Goal: Register for event/course

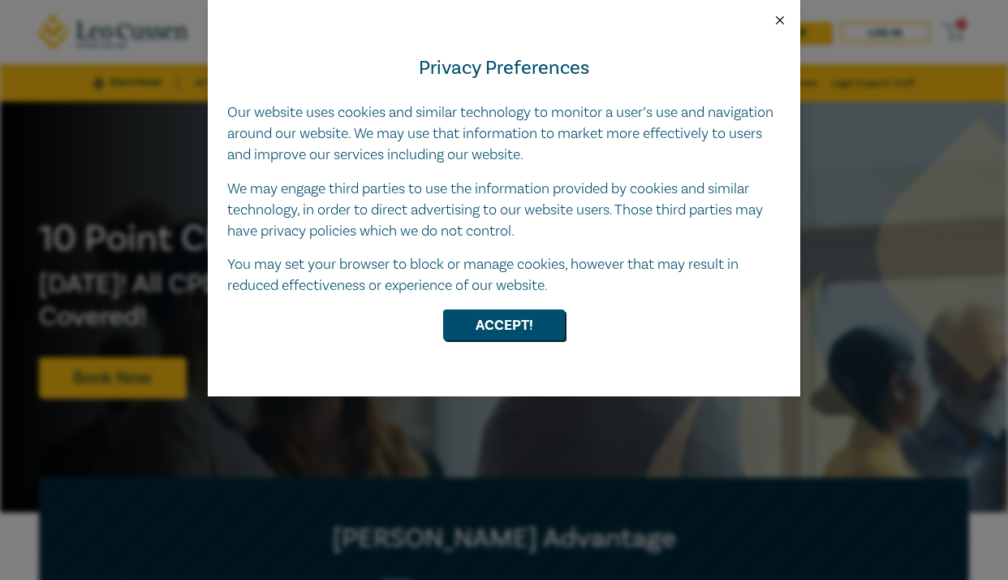
click at [778, 21] on button "Close" at bounding box center [780, 20] width 15 height 15
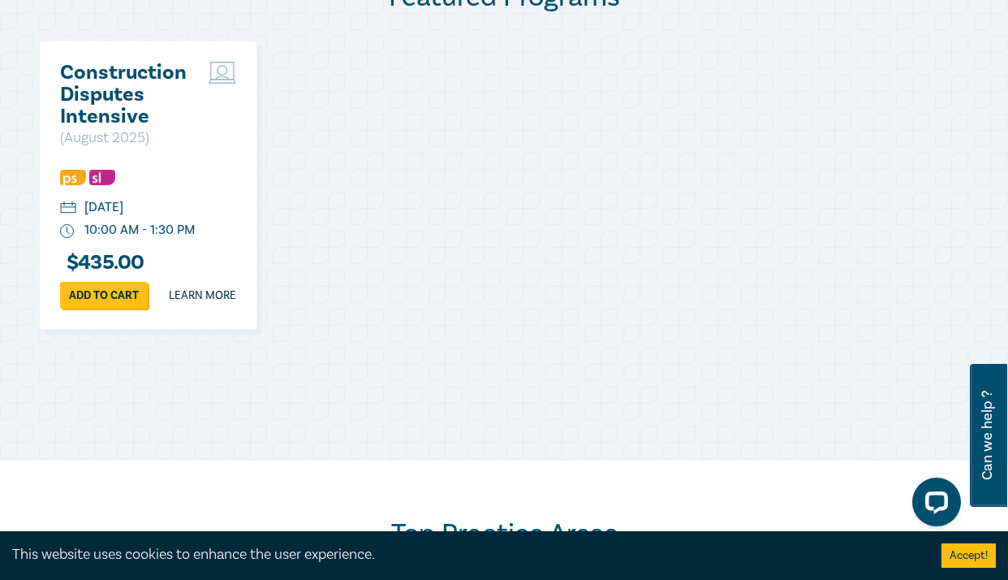
scroll to position [871, 0]
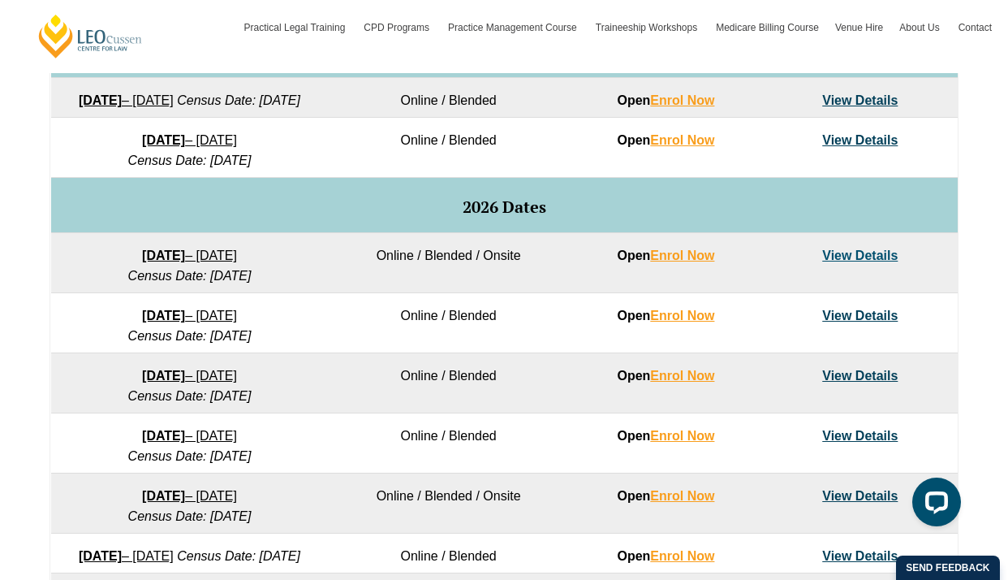
scroll to position [899, 0]
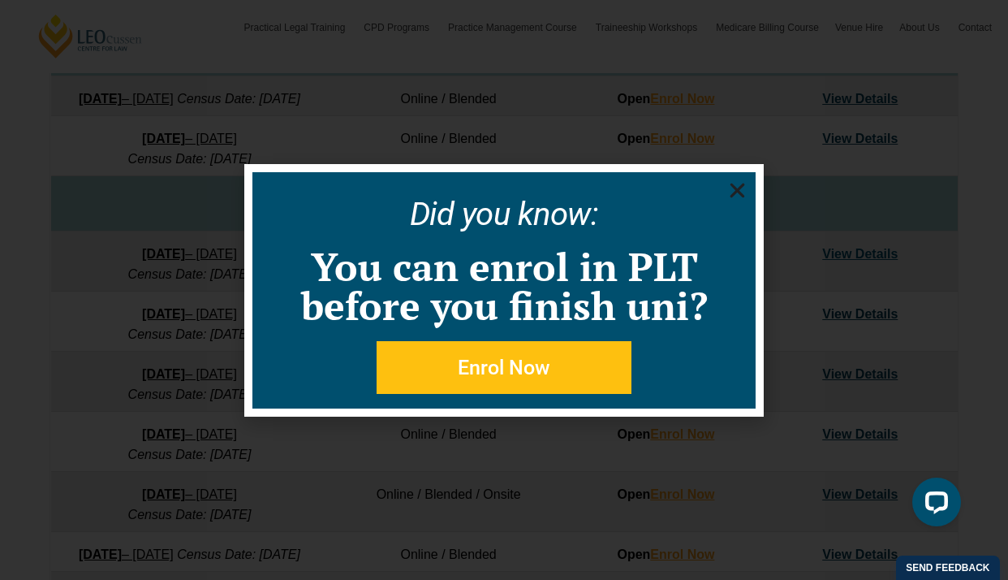
click at [743, 188] on icon "Close" at bounding box center [737, 190] width 20 height 20
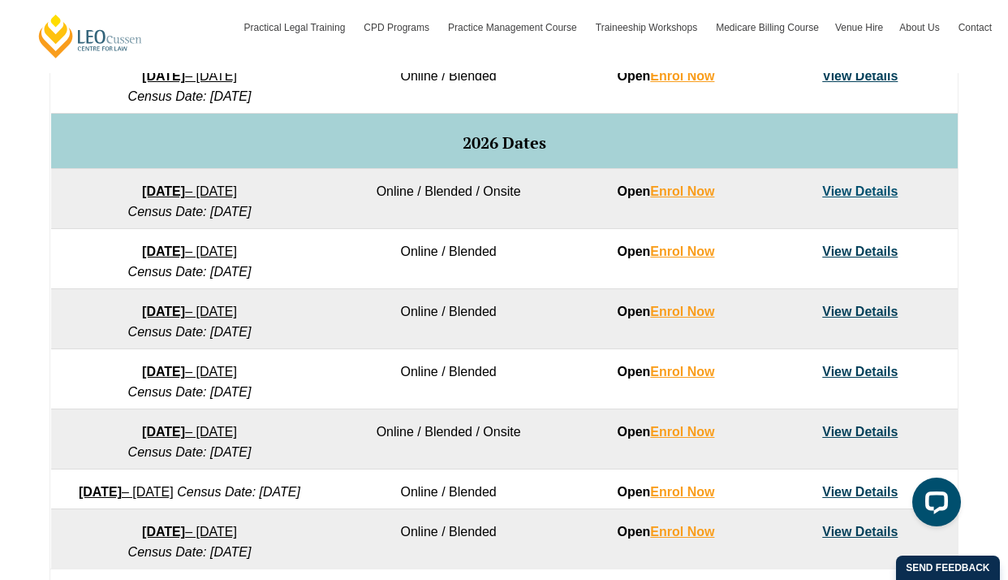
scroll to position [912, 0]
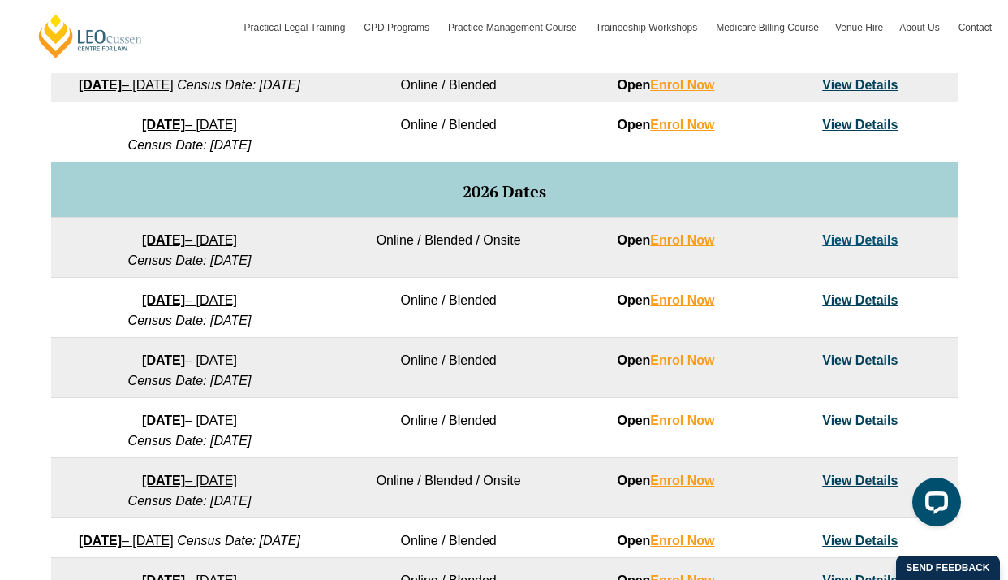
click at [850, 247] on link "View Details" at bounding box center [859, 240] width 75 height 14
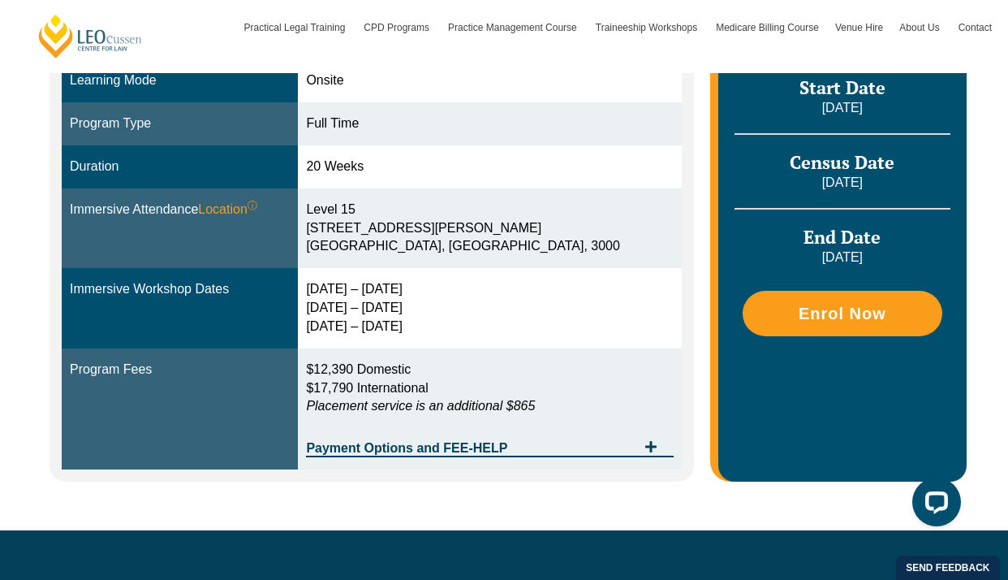
scroll to position [487, 0]
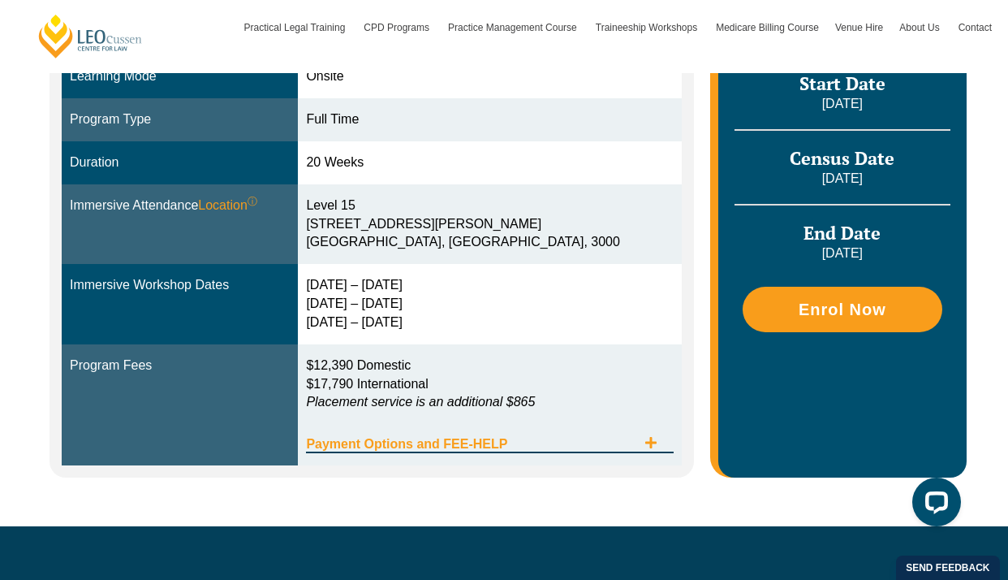
click at [468, 438] on span "Payment Options and FEE-HELP" at bounding box center [471, 444] width 330 height 13
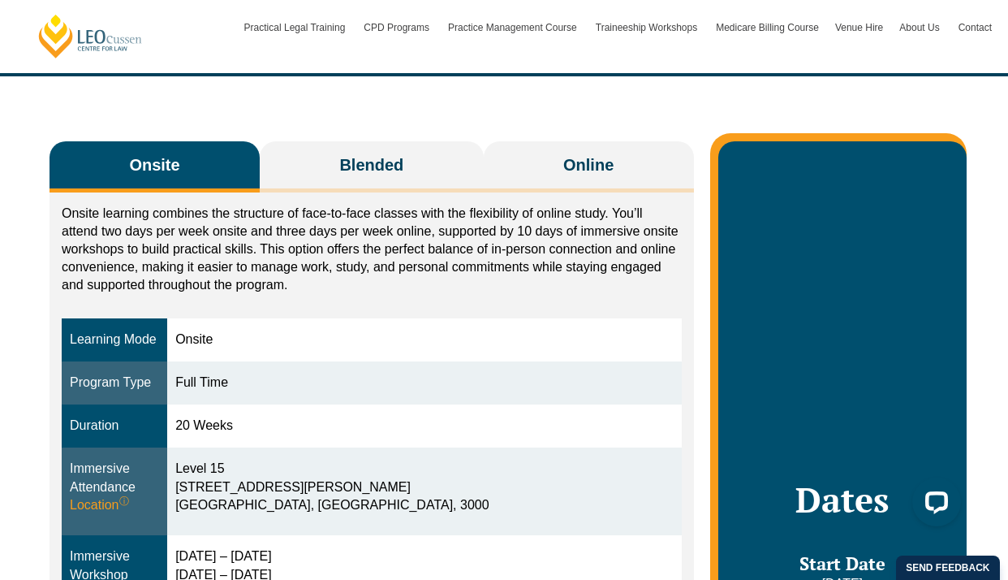
scroll to position [182, 0]
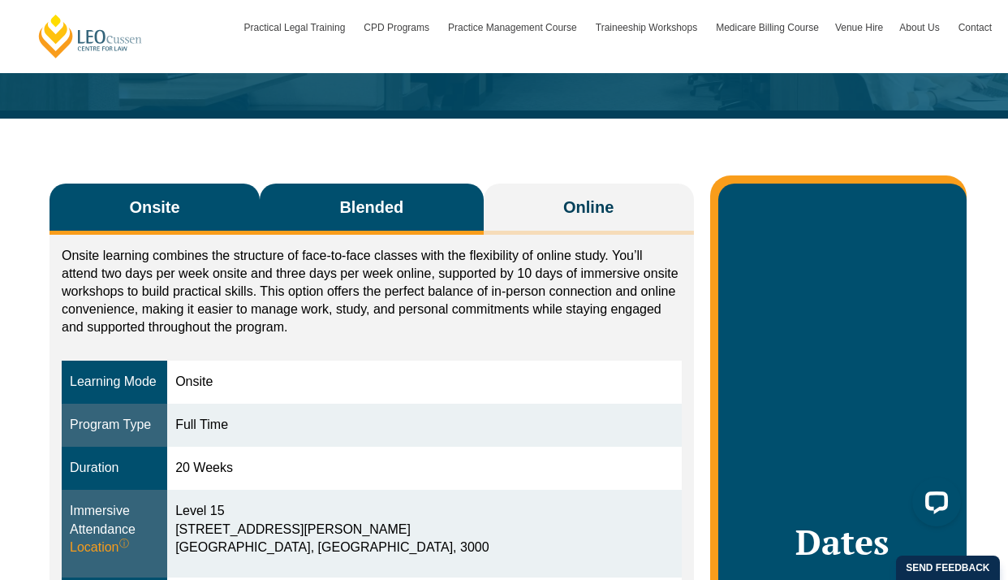
click at [386, 186] on button "Blended" at bounding box center [372, 208] width 224 height 51
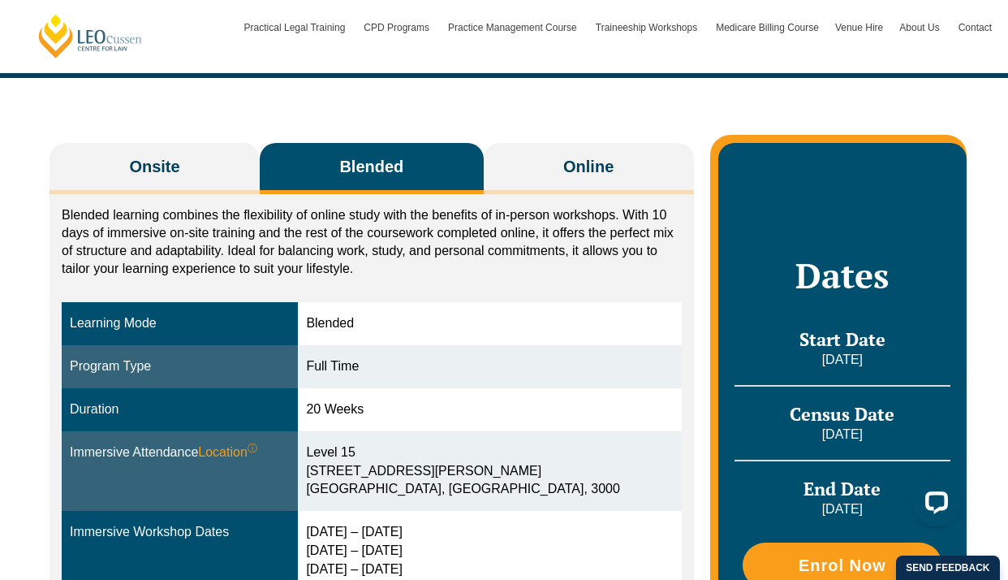
scroll to position [203, 0]
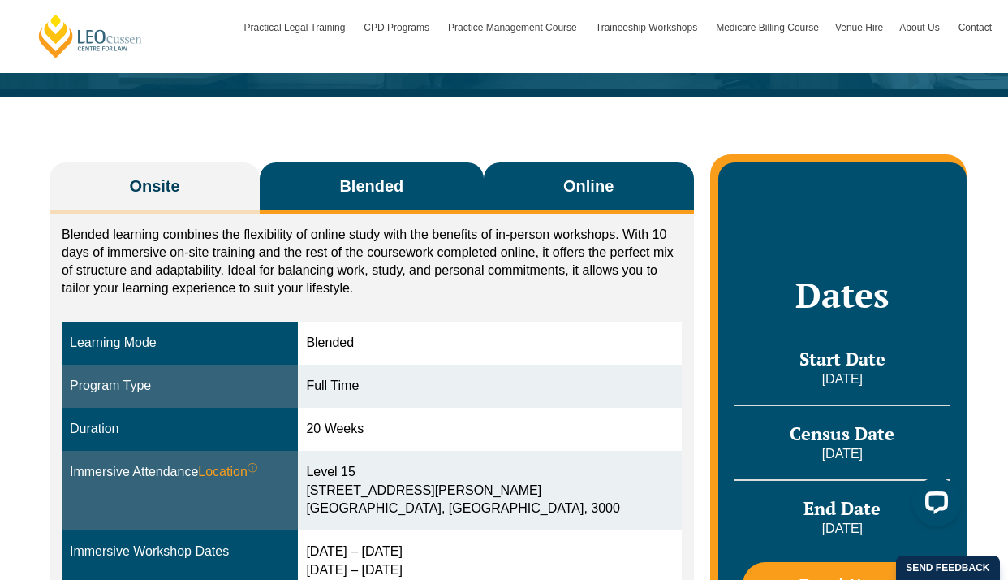
click at [537, 183] on button "Online" at bounding box center [589, 187] width 210 height 51
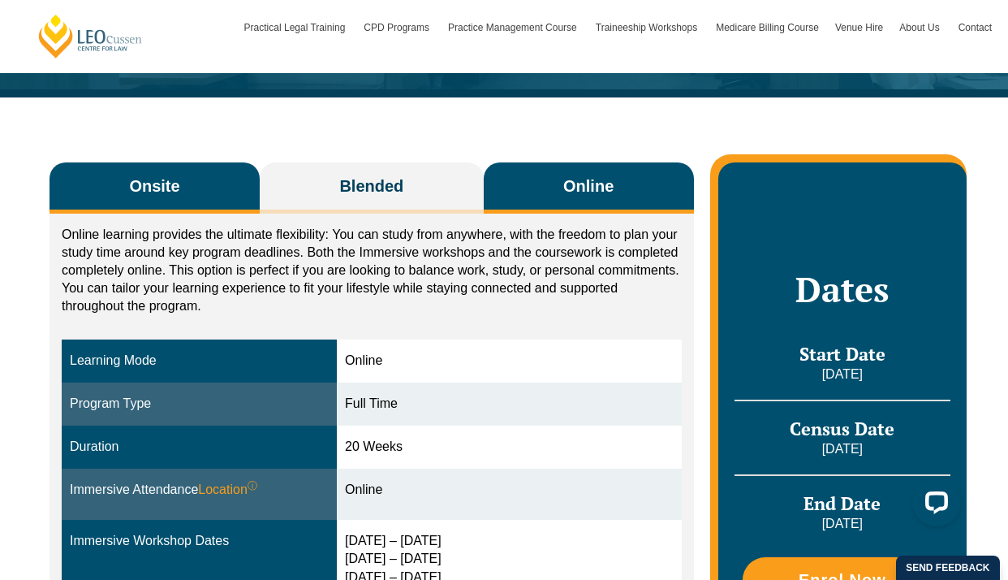
click at [159, 196] on span "Onsite" at bounding box center [154, 186] width 50 height 23
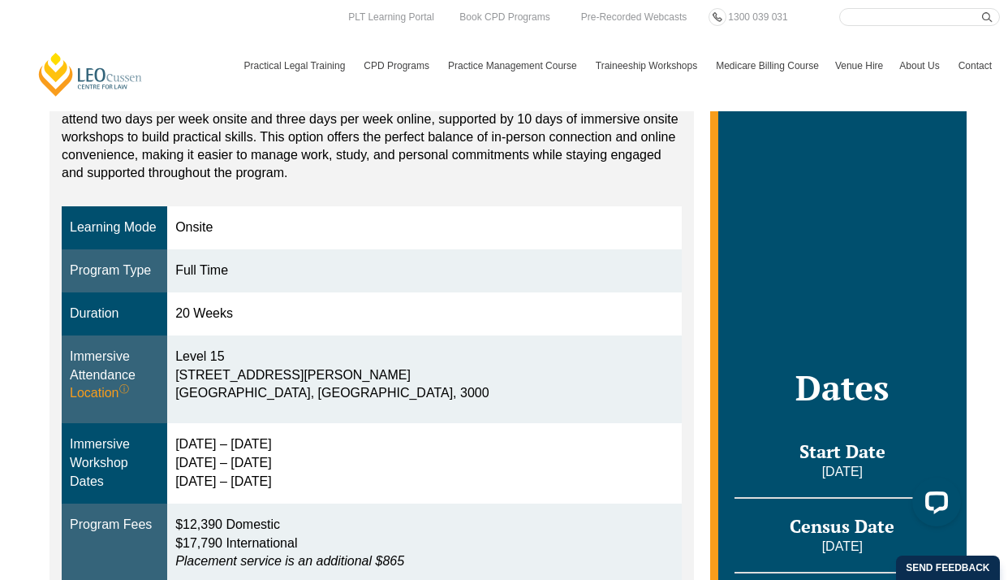
scroll to position [0, 0]
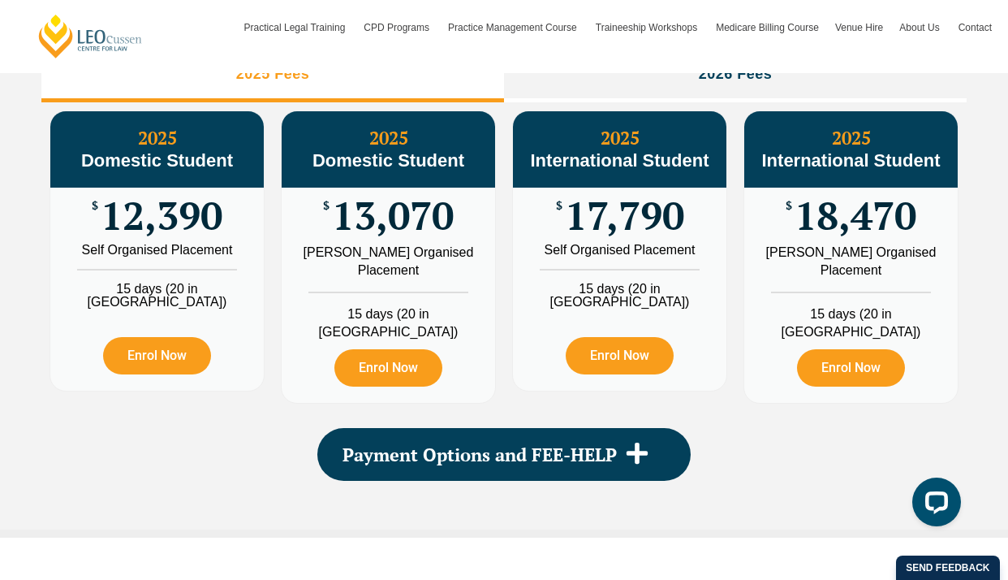
scroll to position [1930, 0]
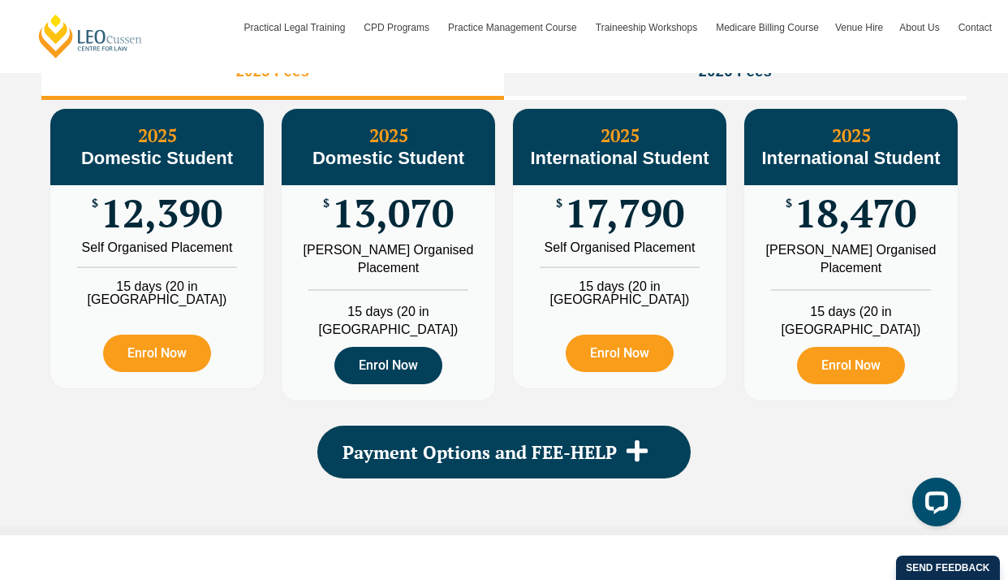
click at [374, 384] on link "Enrol Now" at bounding box center [388, 365] width 108 height 37
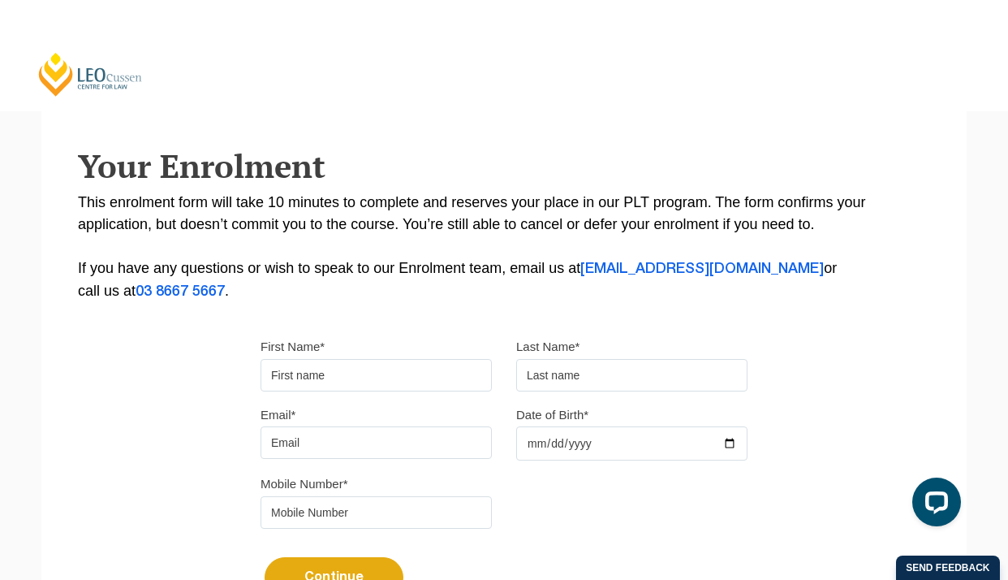
scroll to position [216, 0]
